Goal: Task Accomplishment & Management: Manage account settings

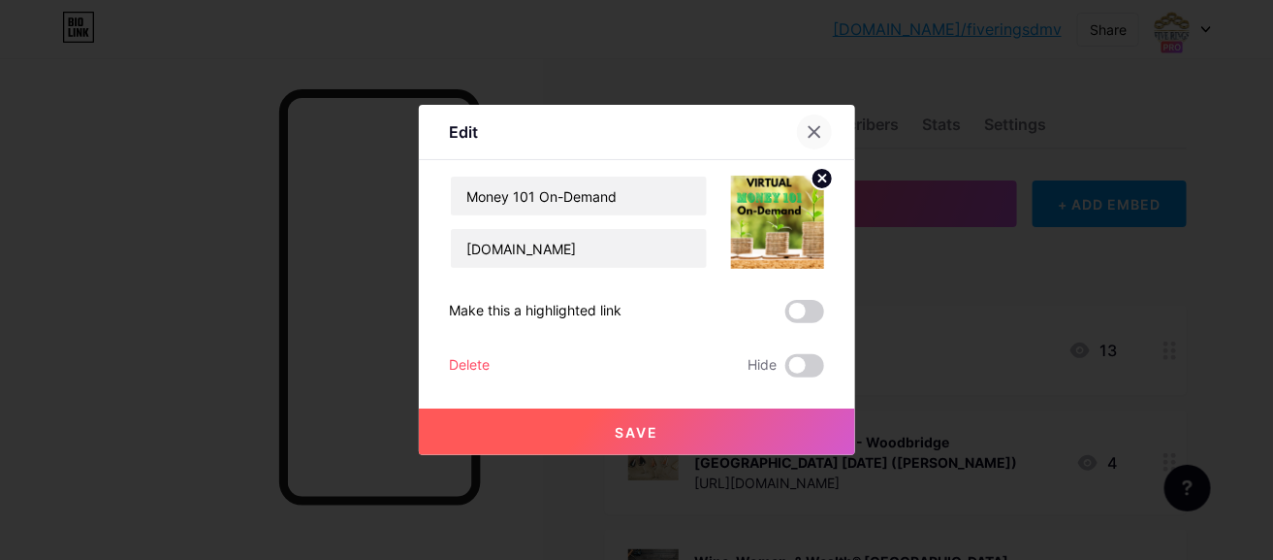
click at [810, 129] on icon at bounding box center [815, 132] width 16 height 16
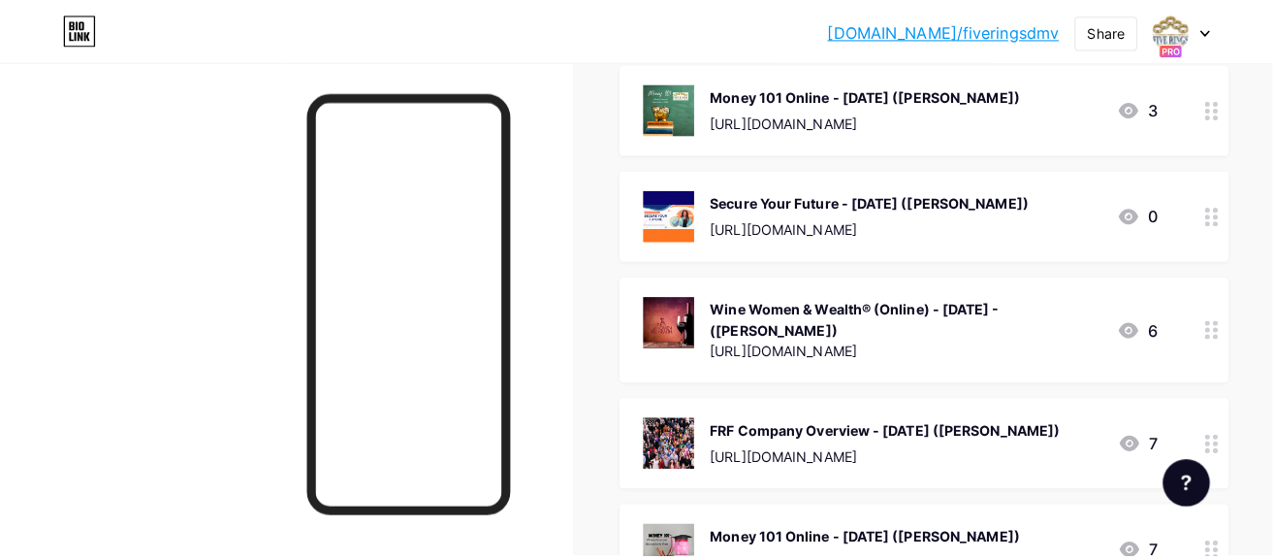
scroll to position [679, 0]
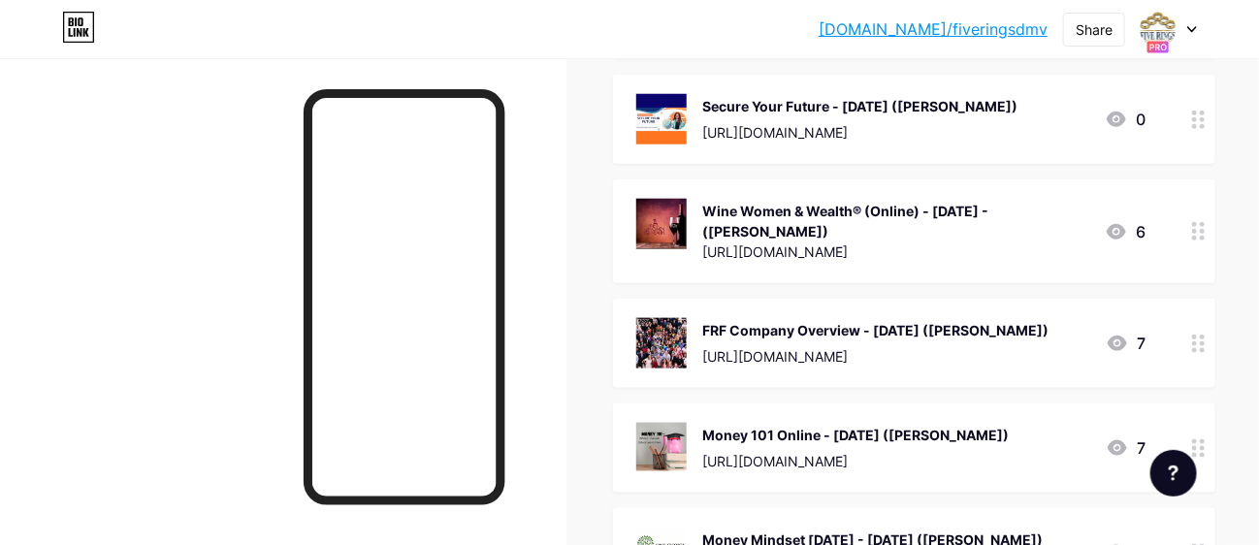
click at [1025, 128] on div "Secure Your Future - [DATE] ([PERSON_NAME]) [URL][DOMAIN_NAME] 0" at bounding box center [890, 119] width 509 height 50
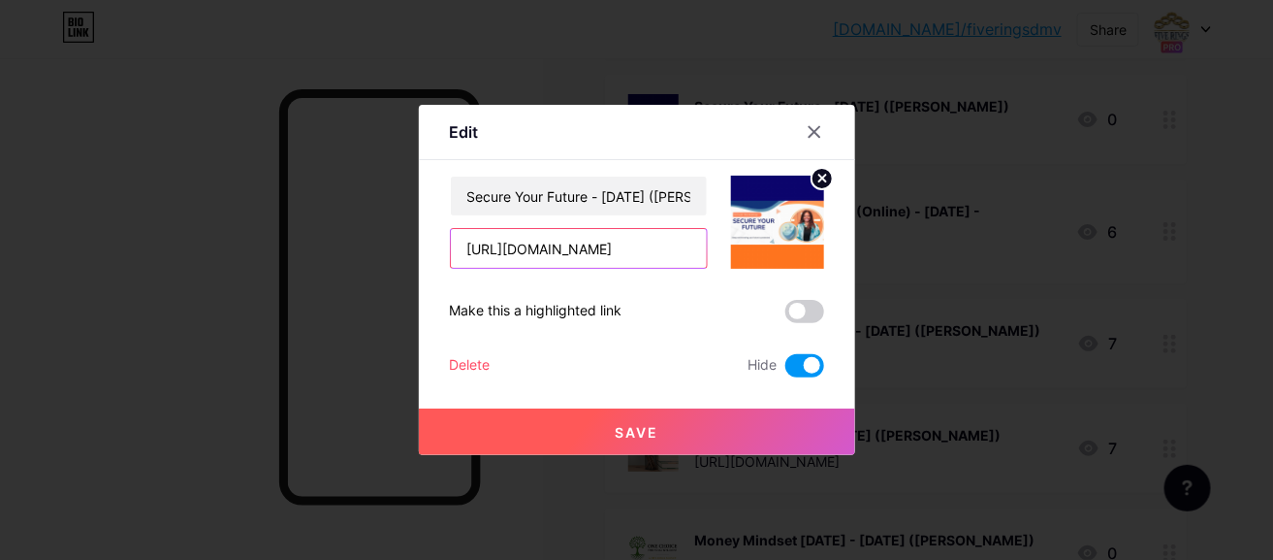
scroll to position [0, 75]
drag, startPoint x: 464, startPoint y: 248, endPoint x: 700, endPoint y: 247, distance: 236.6
click at [700, 247] on input "[URL][DOMAIN_NAME]" at bounding box center [579, 248] width 256 height 39
paste input "3282199"
type input "[URL][DOMAIN_NAME]"
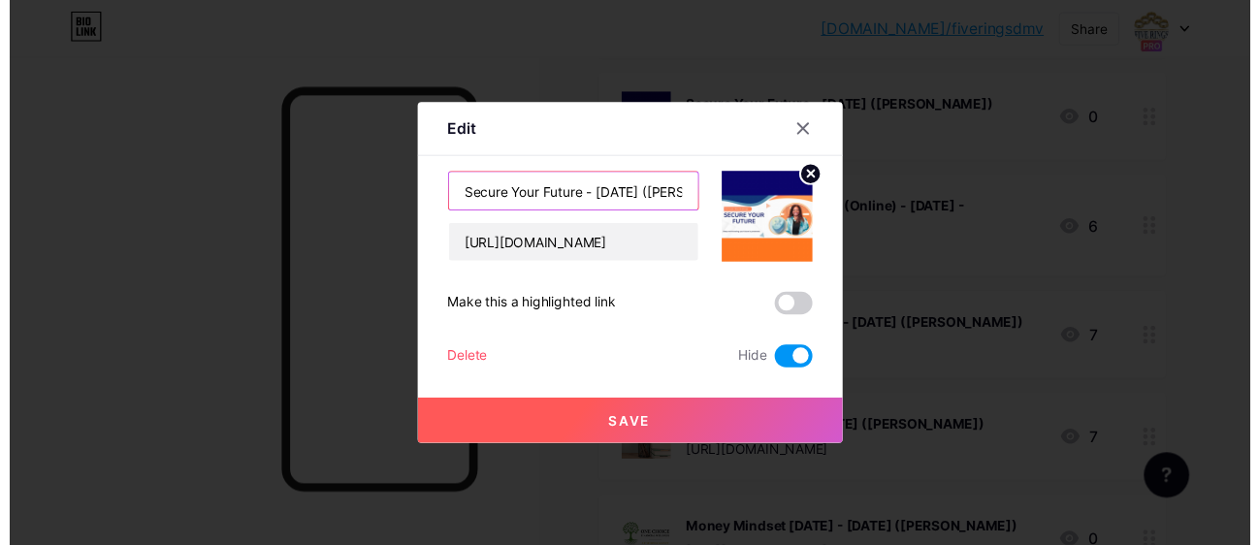
scroll to position [0, 0]
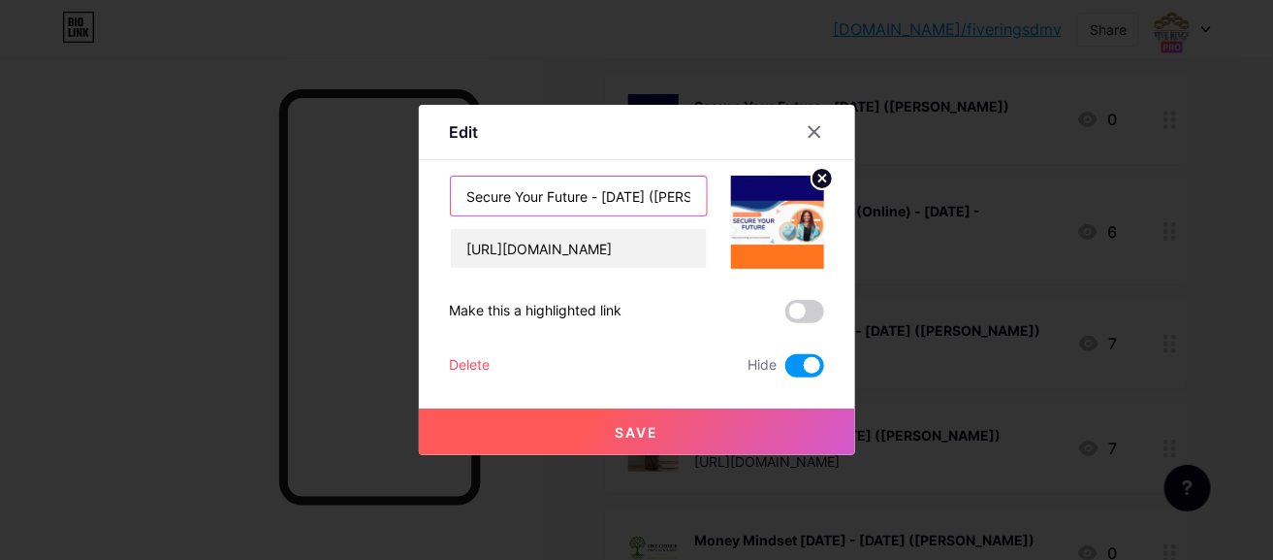
click at [642, 196] on input "Secure Your Future - [DATE] ([PERSON_NAME])" at bounding box center [579, 196] width 256 height 39
type input "Secure Your Future - [DATE] ([PERSON_NAME])"
click at [812, 365] on span at bounding box center [805, 365] width 39 height 23
click at [786, 370] on input "checkbox" at bounding box center [786, 370] width 0 height 0
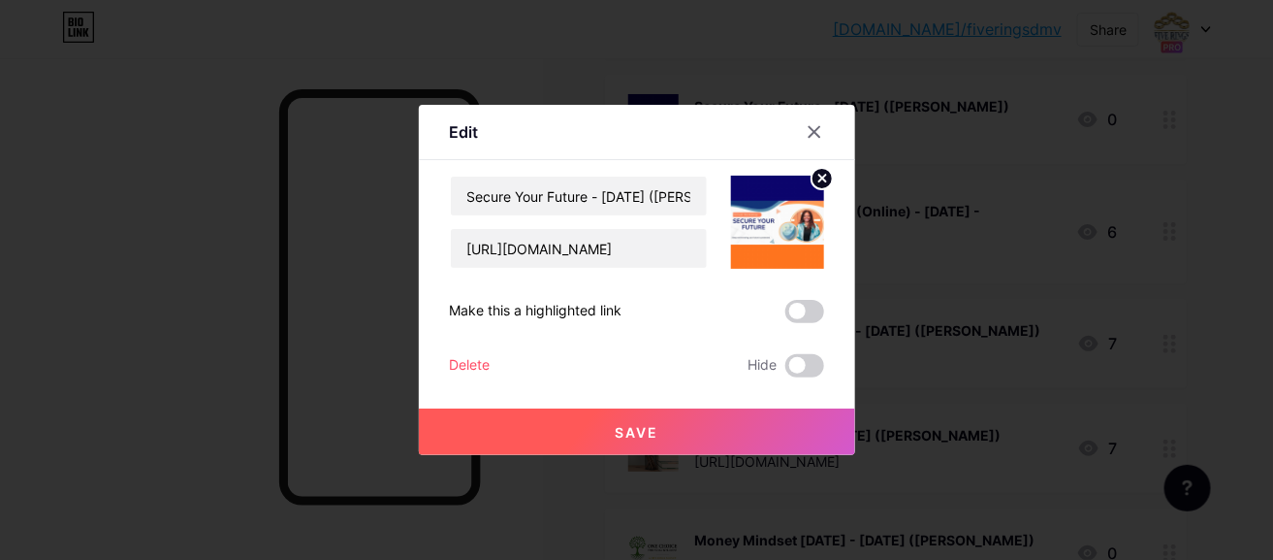
click at [656, 434] on span "Save" at bounding box center [637, 432] width 44 height 16
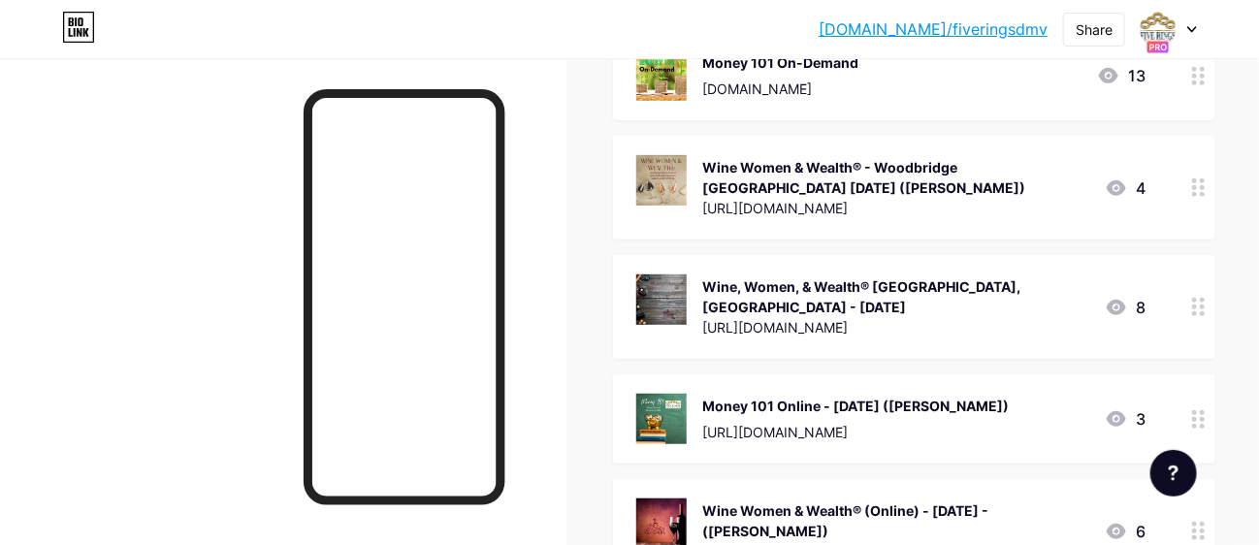
scroll to position [194, 0]
